Goal: Task Accomplishment & Management: Complete application form

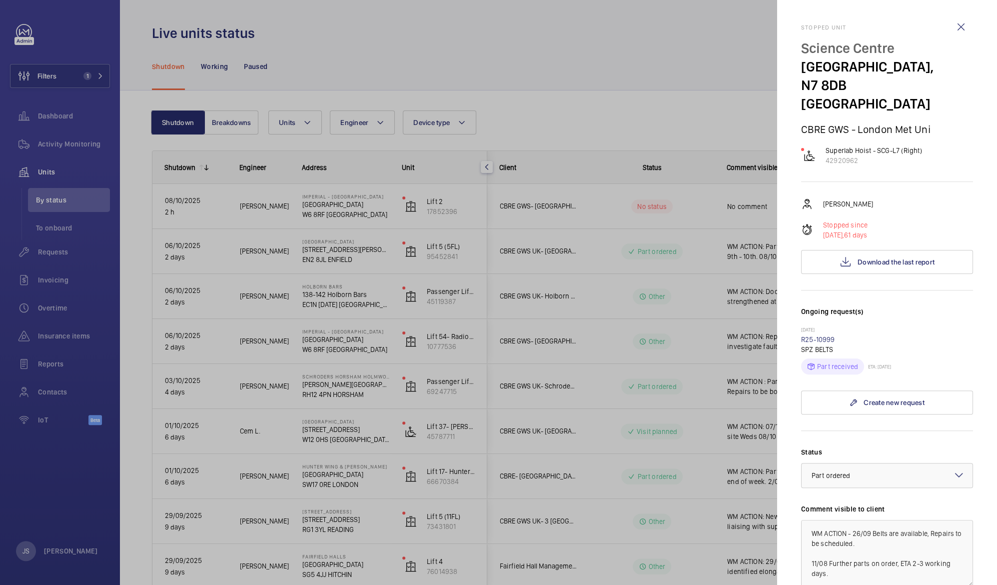
scroll to position [547, 0]
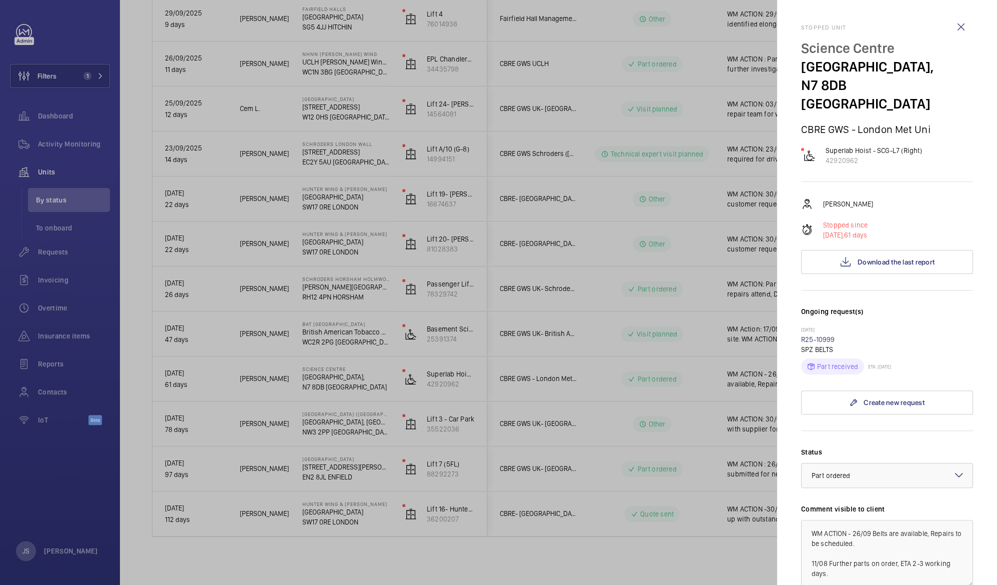
click at [619, 119] on div at bounding box center [498, 292] width 997 height 585
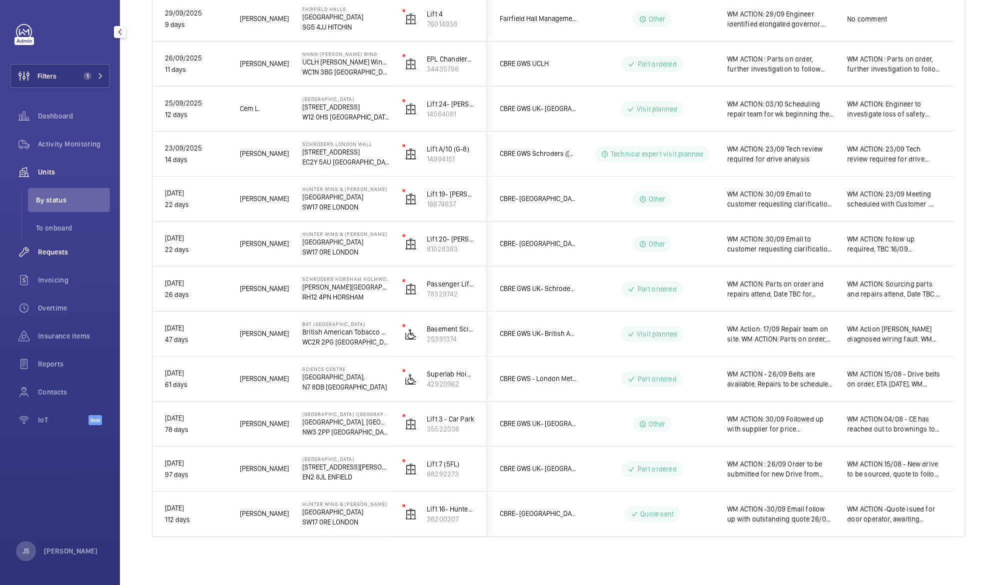
click at [47, 252] on span "Requests" at bounding box center [74, 252] width 72 height 10
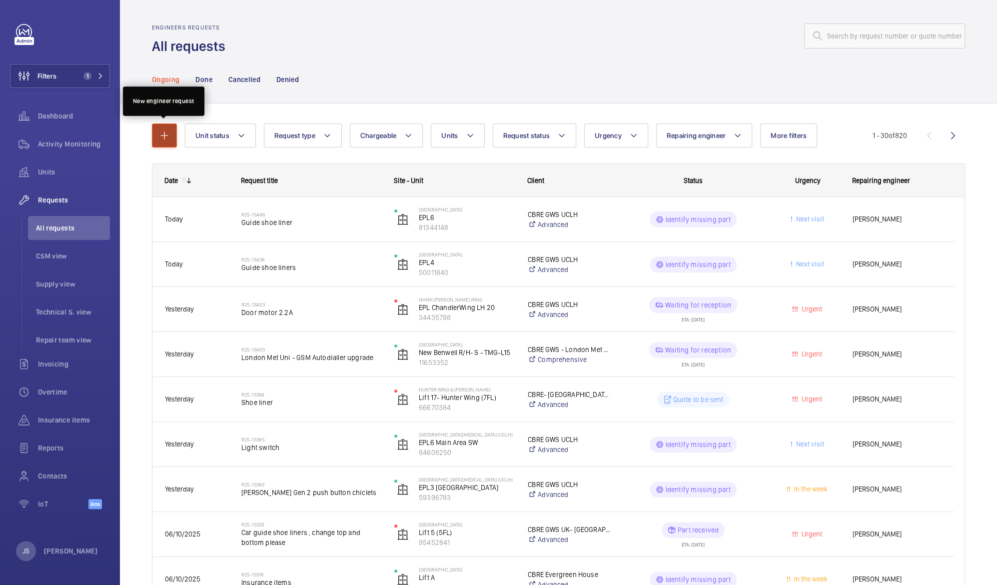
click at [160, 135] on mat-icon "button" at bounding box center [164, 135] width 12 height 12
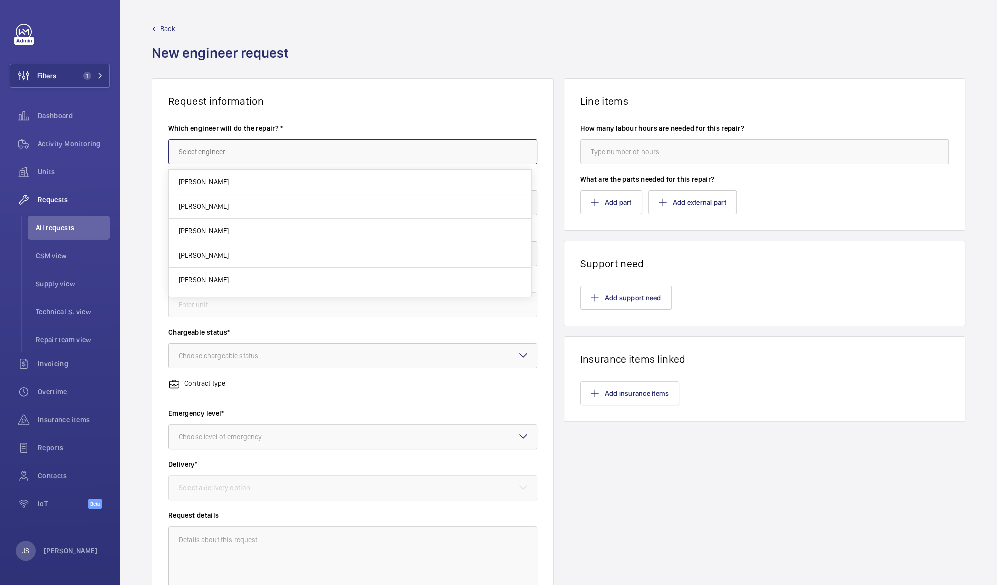
click at [191, 150] on input "text" at bounding box center [352, 151] width 369 height 25
click at [191, 152] on input "text" at bounding box center [352, 151] width 369 height 25
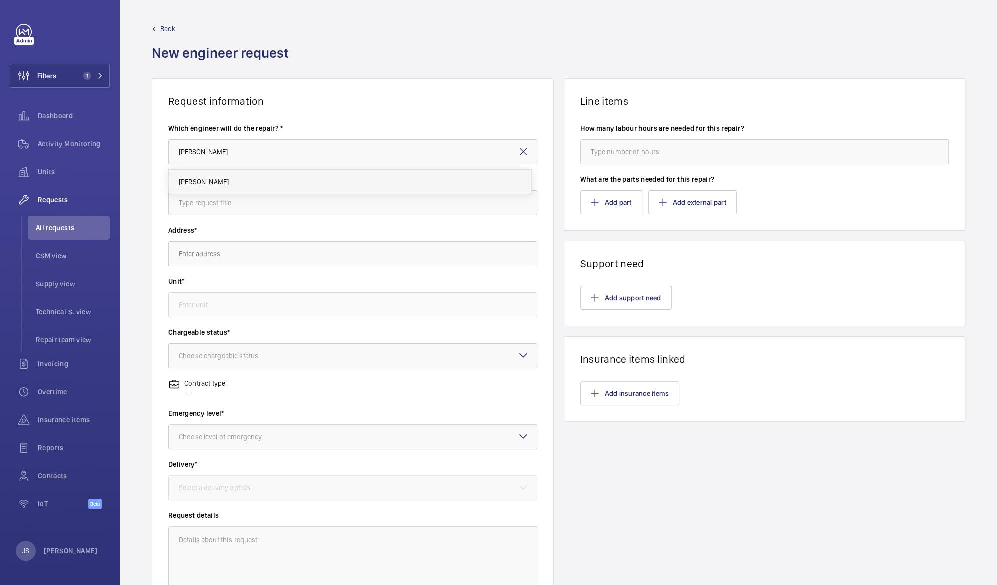
click at [203, 182] on span "[PERSON_NAME]" at bounding box center [204, 182] width 50 height 10
type input "[PERSON_NAME]"
click at [199, 206] on input "text" at bounding box center [352, 202] width 369 height 25
type input "New Motor"
click at [204, 255] on input "text" at bounding box center [352, 253] width 369 height 25
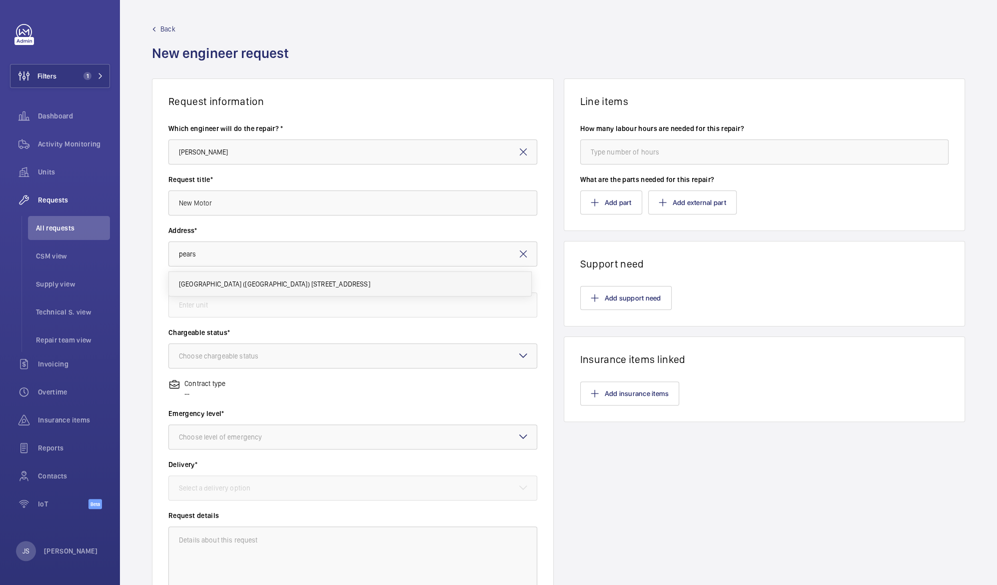
click at [208, 283] on span "[GEOGRAPHIC_DATA] ([GEOGRAPHIC_DATA]) [STREET_ADDRESS]" at bounding box center [274, 284] width 191 height 10
type input "[GEOGRAPHIC_DATA] ([GEOGRAPHIC_DATA]) [STREET_ADDRESS]"
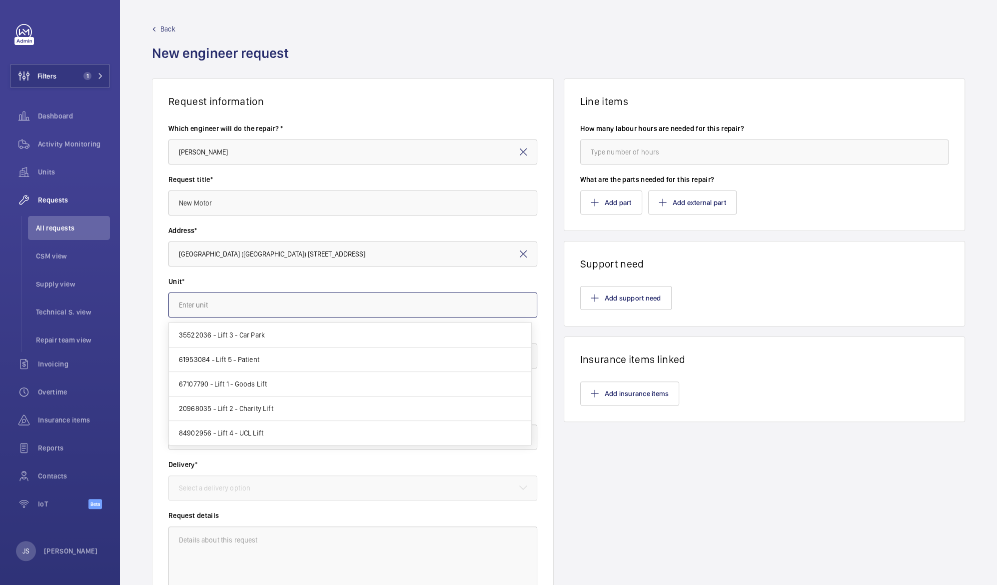
click at [206, 304] on input "text" at bounding box center [352, 304] width 369 height 25
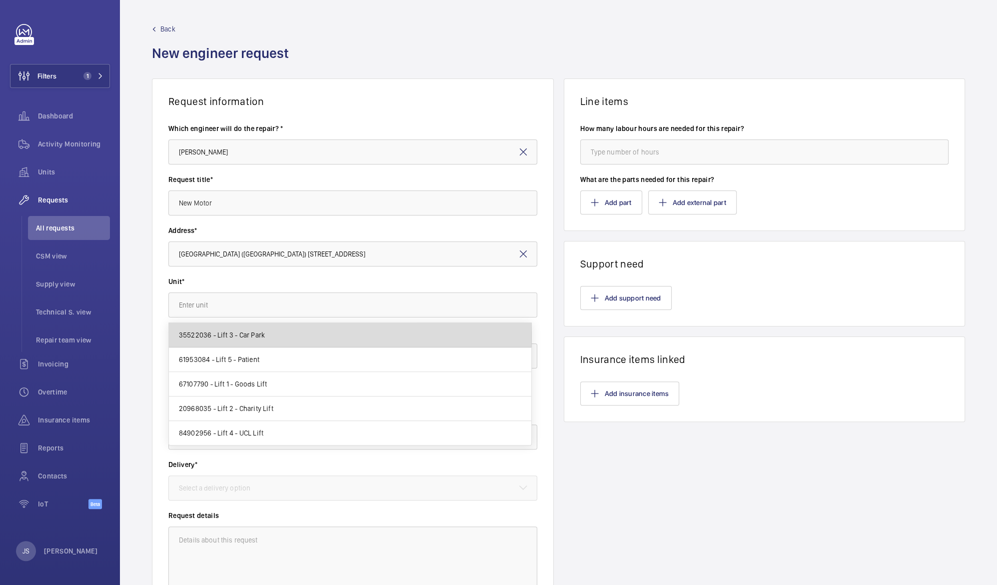
click at [220, 337] on span "35522036 - Lift 3 - Car Park" at bounding box center [222, 335] width 86 height 10
type input "35522036 - Lift 3 - Car Park"
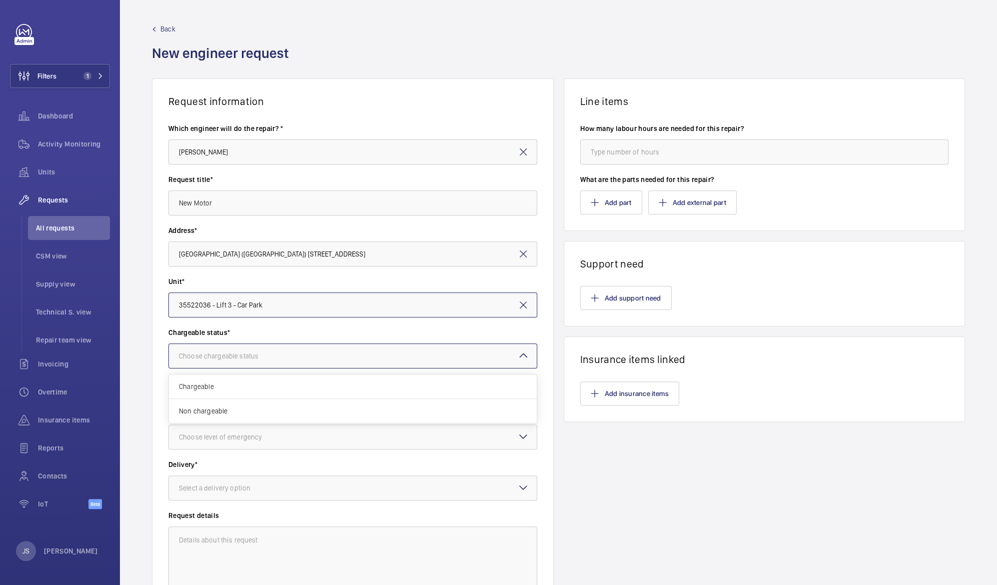
click at [218, 346] on div at bounding box center [353, 356] width 368 height 24
click at [215, 382] on span "Chargeable" at bounding box center [353, 386] width 348 height 10
click at [221, 445] on div at bounding box center [353, 437] width 368 height 24
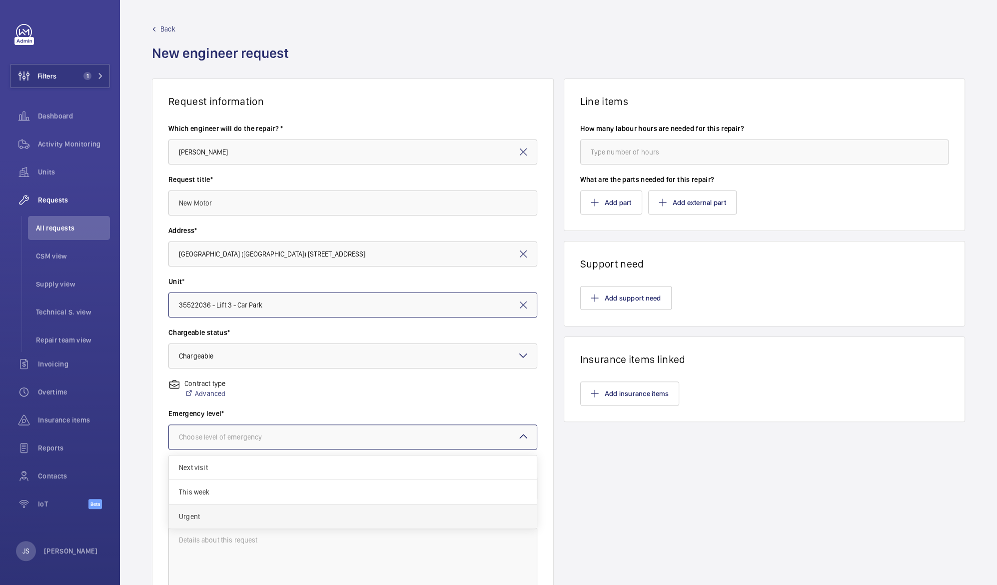
click at [212, 514] on span "Urgent" at bounding box center [353, 516] width 348 height 10
click at [208, 491] on div "Select a delivery option" at bounding box center [227, 488] width 96 height 10
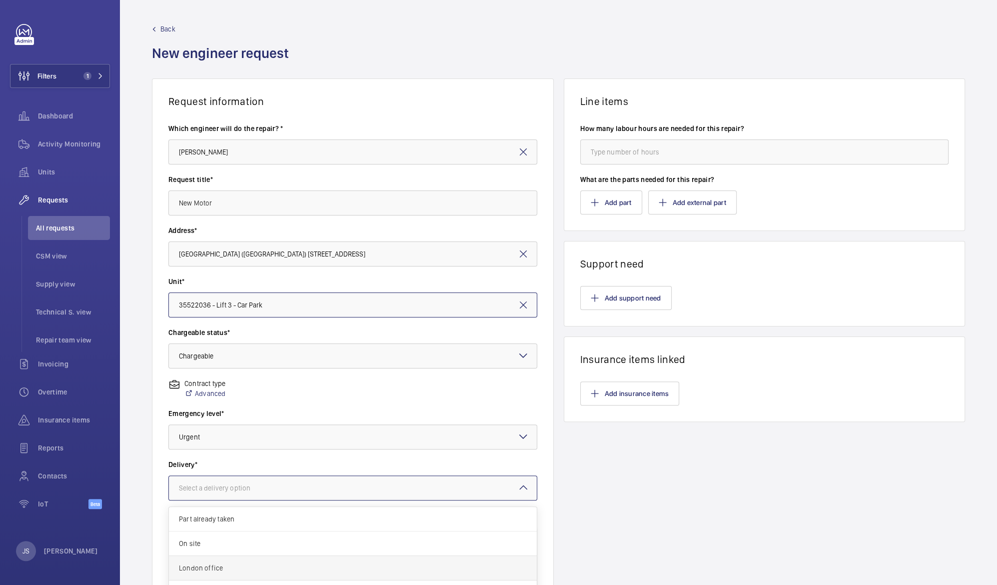
click at [223, 561] on div "London office" at bounding box center [353, 568] width 368 height 24
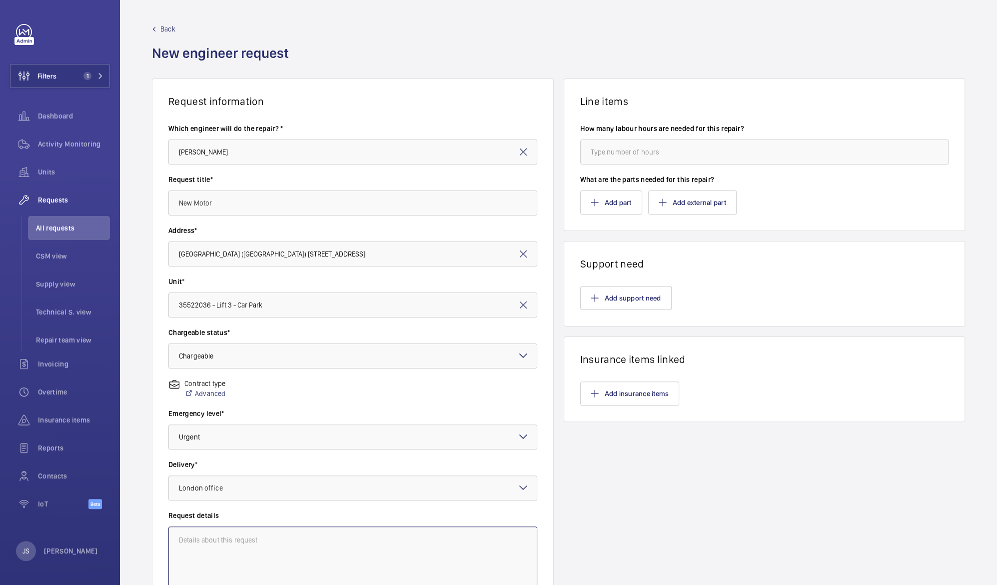
click at [209, 540] on textarea at bounding box center [352, 559] width 369 height 67
click at [319, 556] on textarea "Install new motor" at bounding box center [352, 559] width 369 height 67
type textarea "Install new motor"
click at [617, 156] on input "number" at bounding box center [764, 151] width 369 height 25
type input "8"
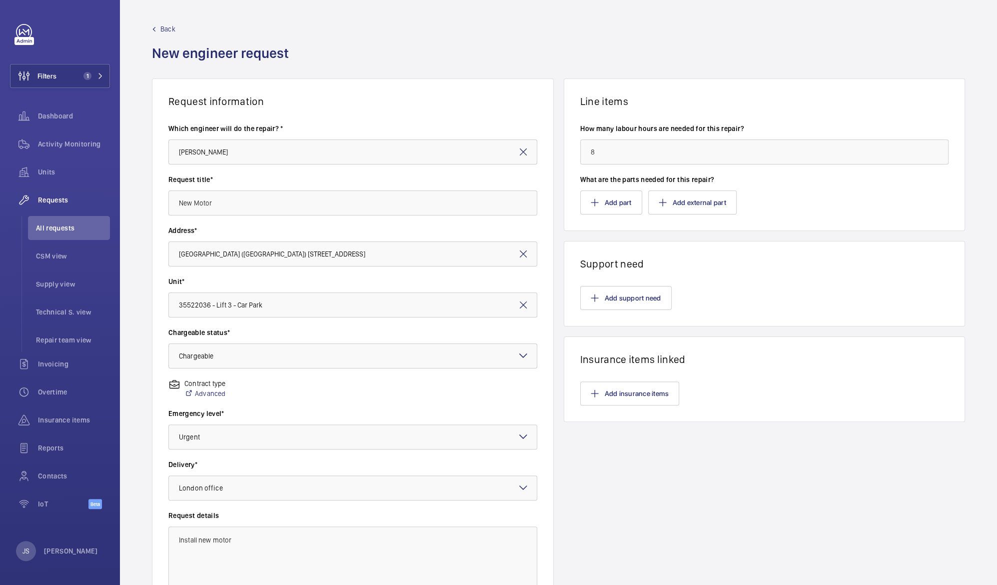
click at [680, 288] on div "Add support need" at bounding box center [764, 298] width 369 height 24
click at [611, 207] on button "Add part" at bounding box center [611, 202] width 62 height 24
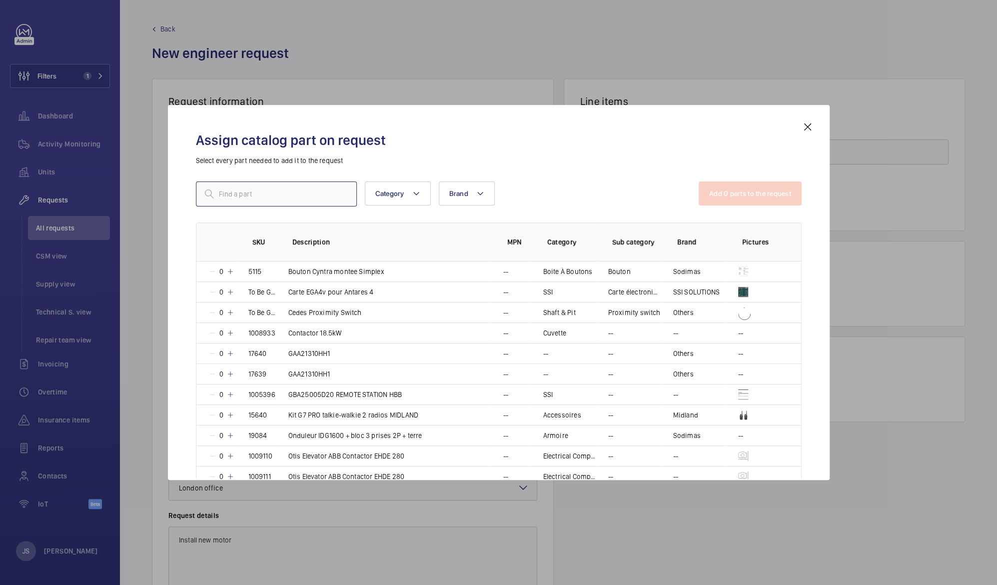
click at [340, 197] on input "text" at bounding box center [276, 193] width 161 height 25
type input "M"
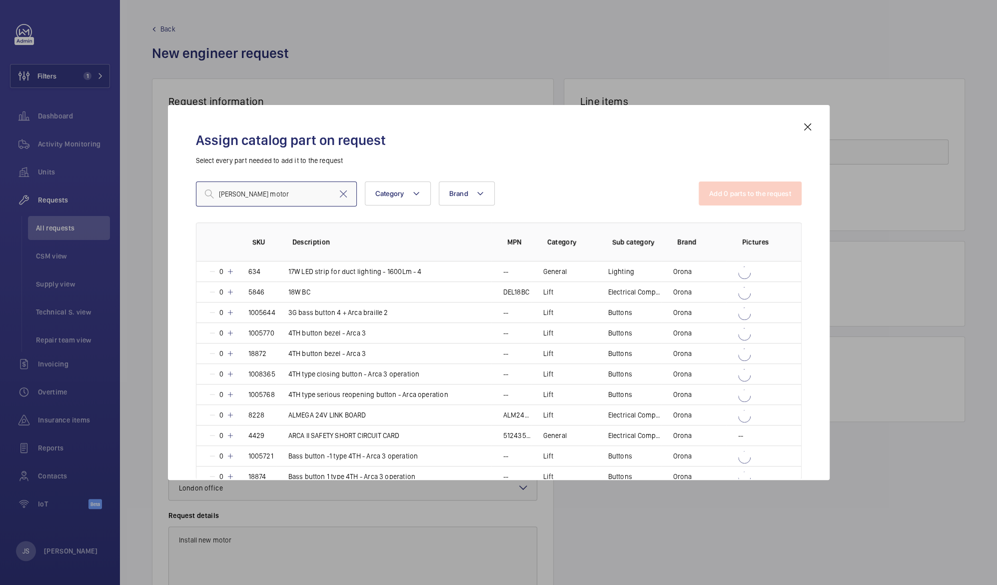
drag, startPoint x: 236, startPoint y: 189, endPoint x: 202, endPoint y: 191, distance: 34.0
click at [202, 191] on input "[PERSON_NAME] motor" at bounding box center [276, 193] width 161 height 25
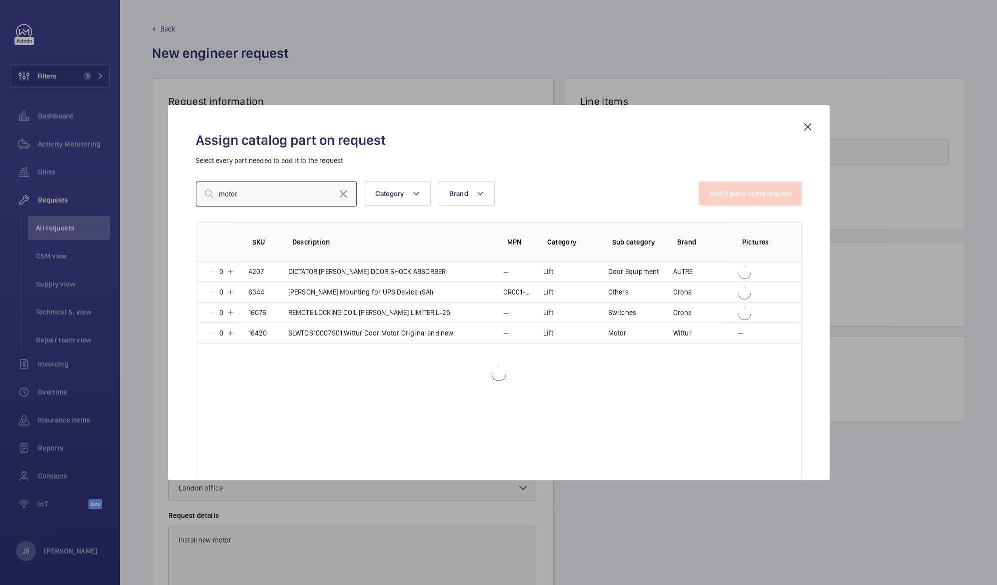
type input "motor"
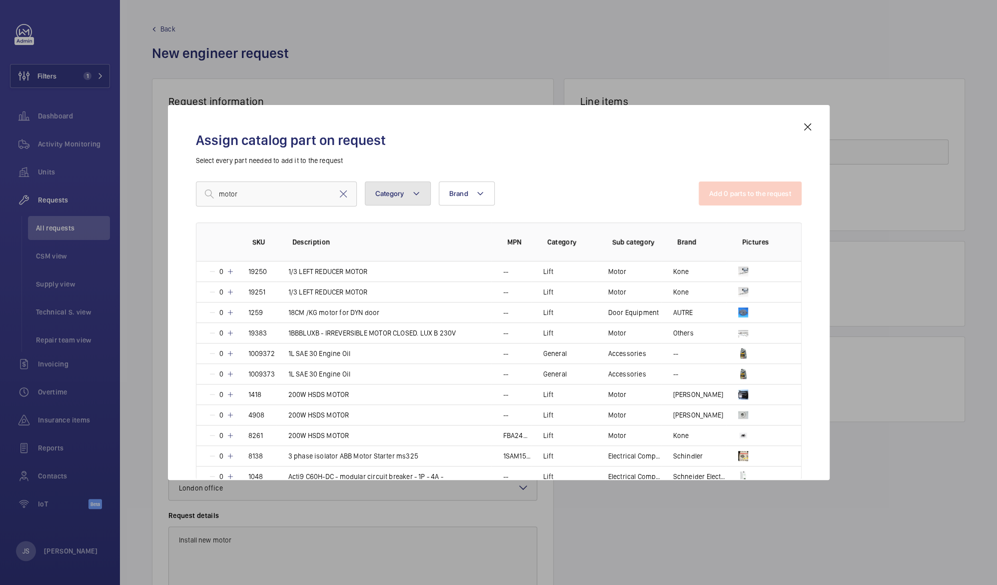
click at [414, 196] on mat-icon at bounding box center [416, 193] width 8 height 12
click at [397, 260] on span "Lift" at bounding box center [460, 260] width 137 height 10
click at [390, 260] on input "Lift" at bounding box center [380, 260] width 20 height 20
checkbox input "true"
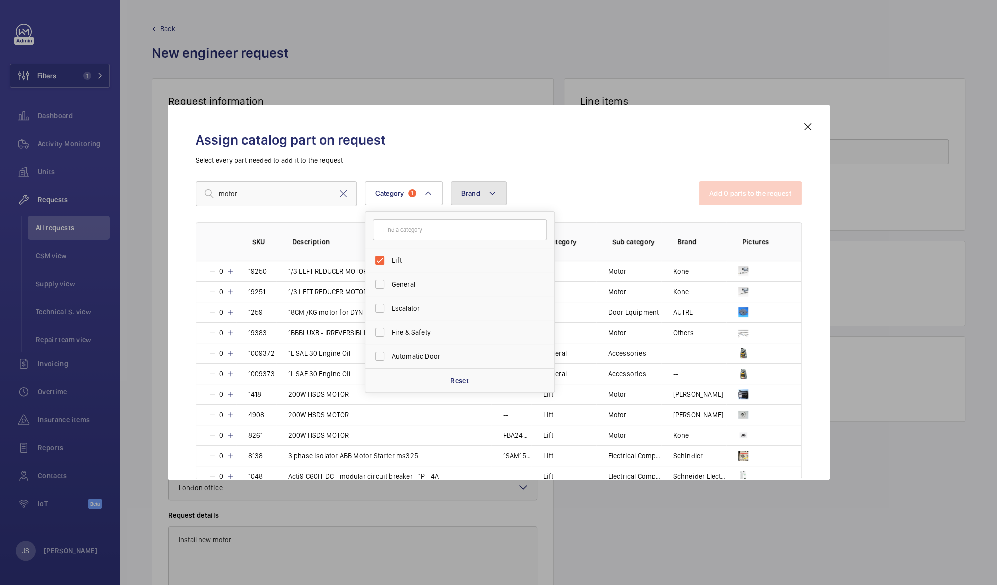
click at [480, 194] on button "Brand" at bounding box center [479, 193] width 56 height 24
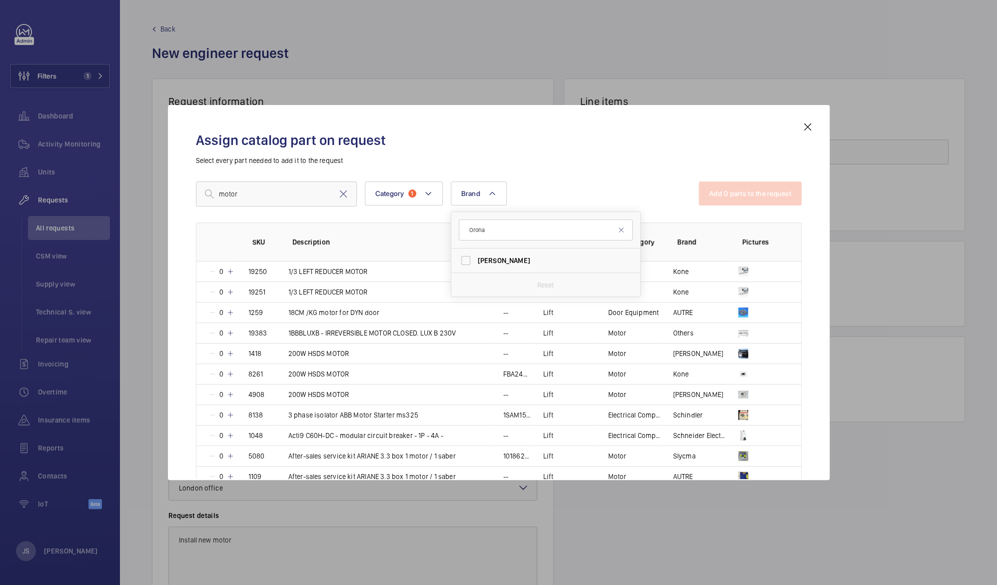
type input "Orona"
click at [486, 264] on span "[PERSON_NAME]" at bounding box center [546, 260] width 137 height 10
click at [476, 264] on input "[PERSON_NAME]" at bounding box center [466, 260] width 20 height 20
checkbox input "true"
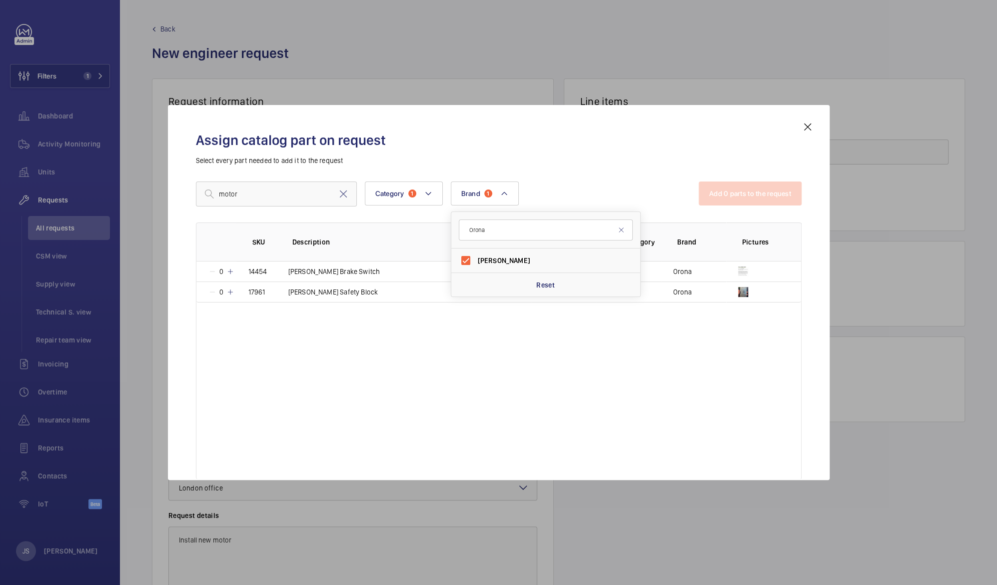
click at [499, 375] on div "SKU Description MPN Category Sub category Brand Pictures 0 14454 [PERSON_NAME] …" at bounding box center [499, 350] width 606 height 256
click at [807, 125] on mat-icon at bounding box center [807, 127] width 12 height 12
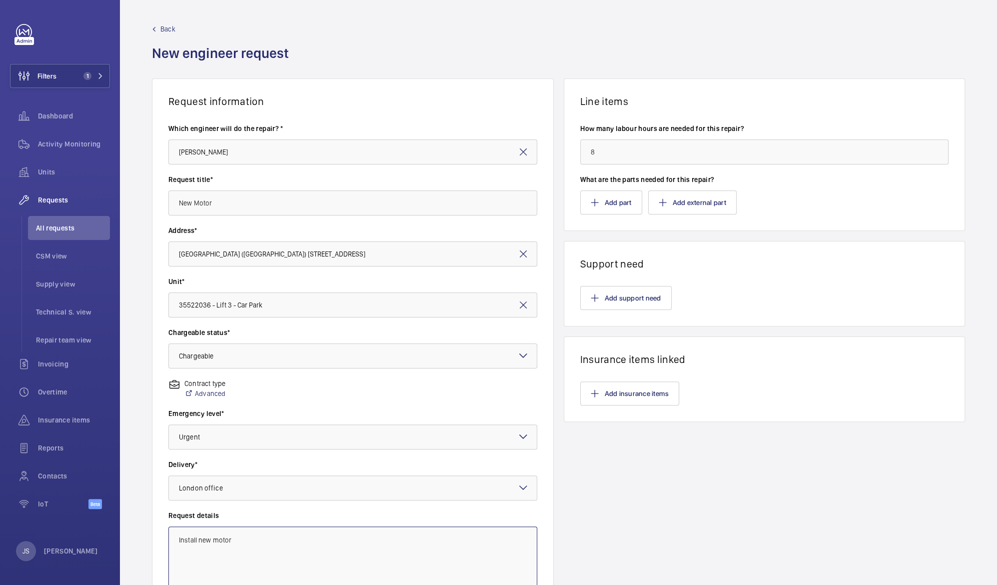
click at [185, 542] on textarea "Install new motor" at bounding box center [352, 559] width 369 height 67
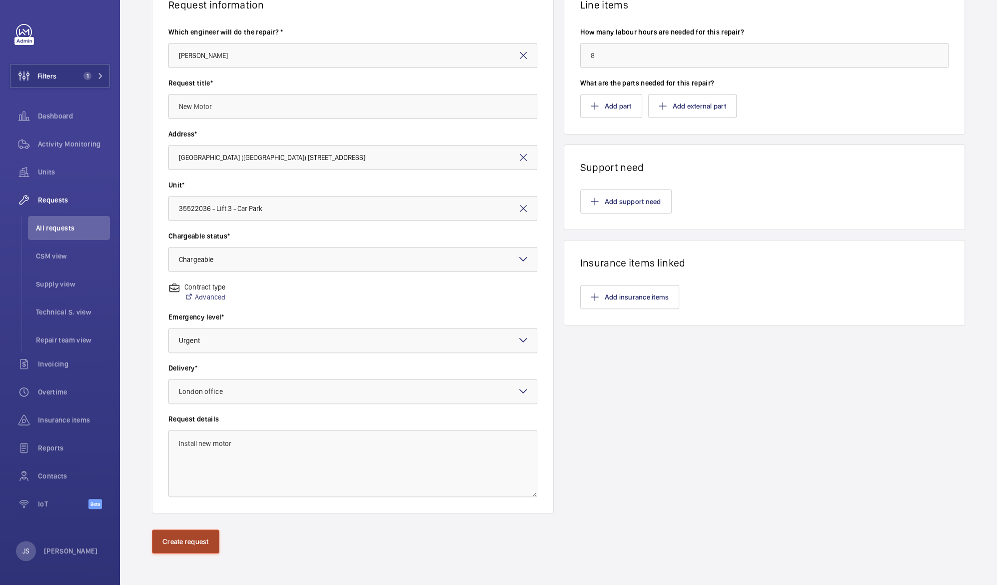
click at [199, 541] on button "Create request" at bounding box center [185, 541] width 67 height 24
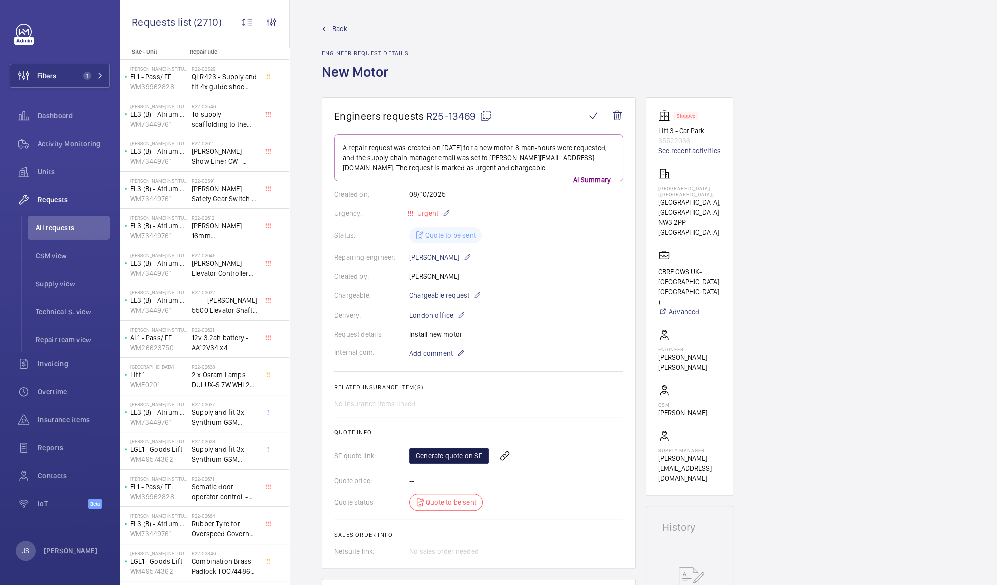
click at [441, 459] on link "Generate quote on SF" at bounding box center [448, 456] width 79 height 16
click at [438, 458] on div "Generate quote on SF Refresh page" at bounding box center [516, 456] width 214 height 24
click at [514, 455] on span "Refresh page" at bounding box center [520, 456] width 51 height 12
click at [434, 455] on span "00023074" at bounding box center [435, 456] width 31 height 10
